Goal: Transaction & Acquisition: Purchase product/service

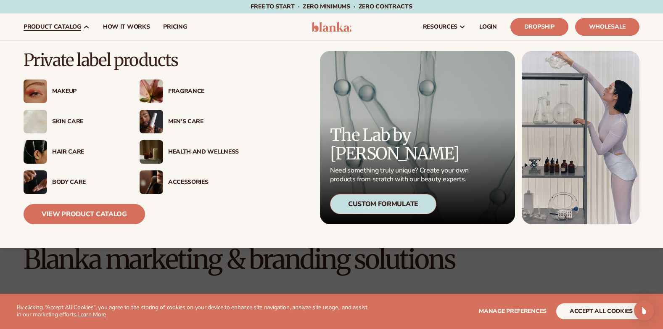
scroll to position [462, 0]
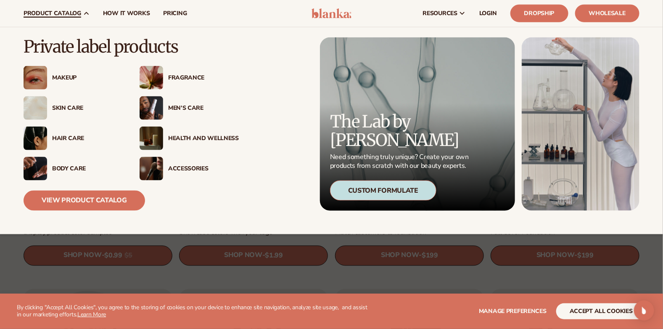
click at [180, 75] on div "Fragrance" at bounding box center [203, 77] width 71 height 7
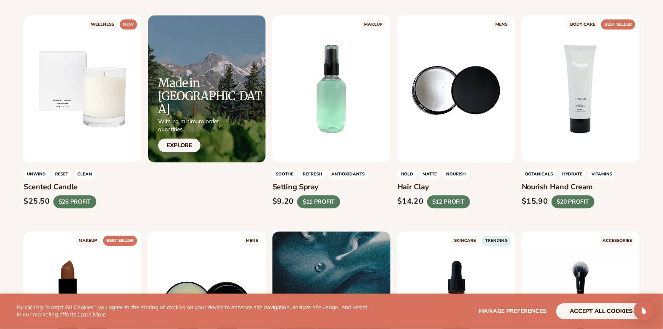
scroll to position [925, 0]
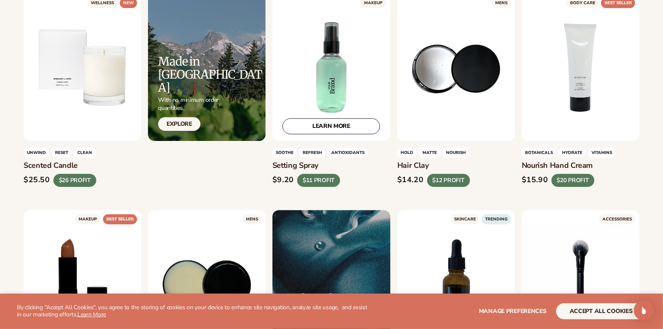
click at [309, 84] on div "LEARN MORE" at bounding box center [331, 67] width 118 height 147
click at [337, 127] on link "LEARN MORE" at bounding box center [331, 126] width 98 height 16
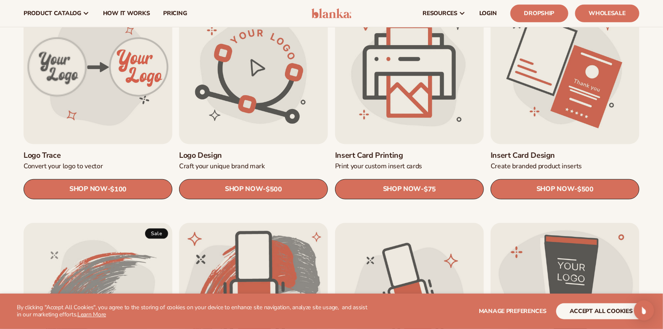
scroll to position [294, 0]
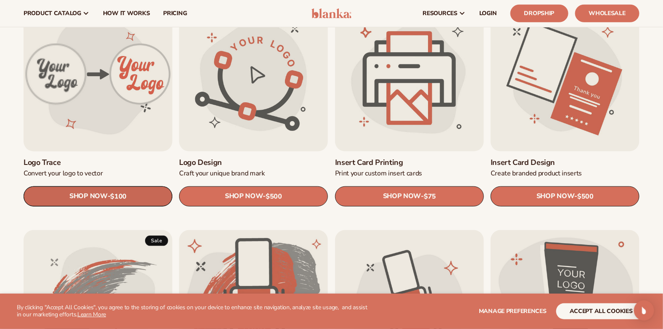
drag, startPoint x: 0, startPoint y: 0, endPoint x: 62, endPoint y: 198, distance: 207.9
click at [62, 198] on link "SHOP NOW - Regular price $100 Sale price $100 Regular price Unit price / per" at bounding box center [98, 196] width 149 height 20
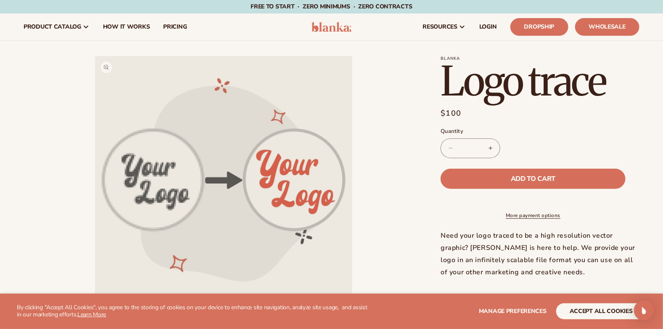
click at [95, 313] on button "Open media 1 in modal" at bounding box center [95, 313] width 0 height 0
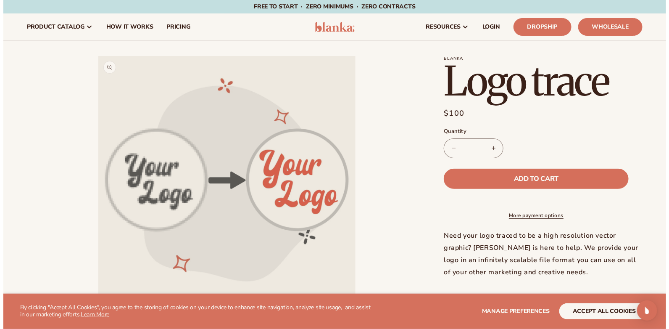
scroll to position [8, 0]
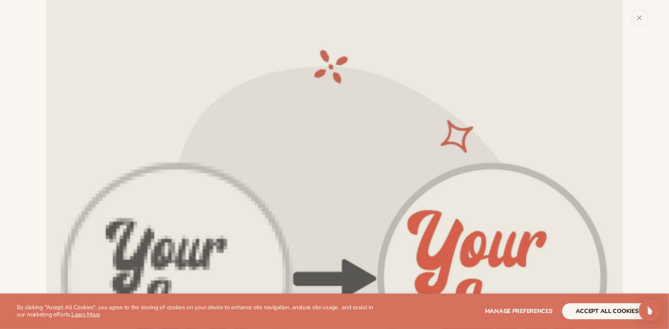
click at [649, 312] on img "Open Intercom Messenger" at bounding box center [650, 310] width 11 height 11
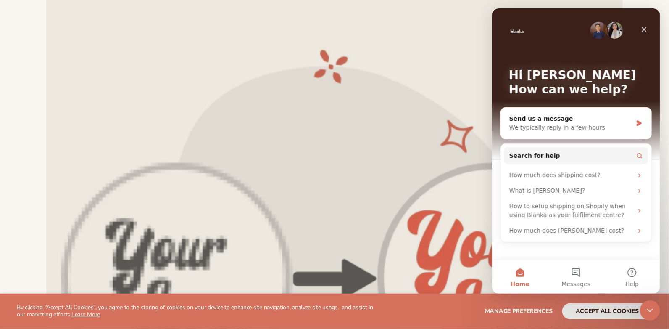
scroll to position [0, 0]
click at [642, 28] on icon "Close" at bounding box center [644, 29] width 5 height 5
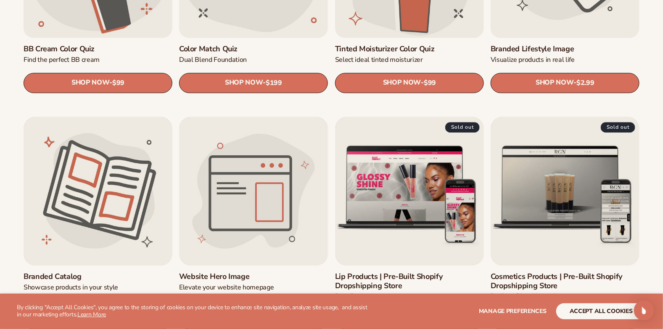
scroll to position [883, 0]
